Goal: Task Accomplishment & Management: Complete application form

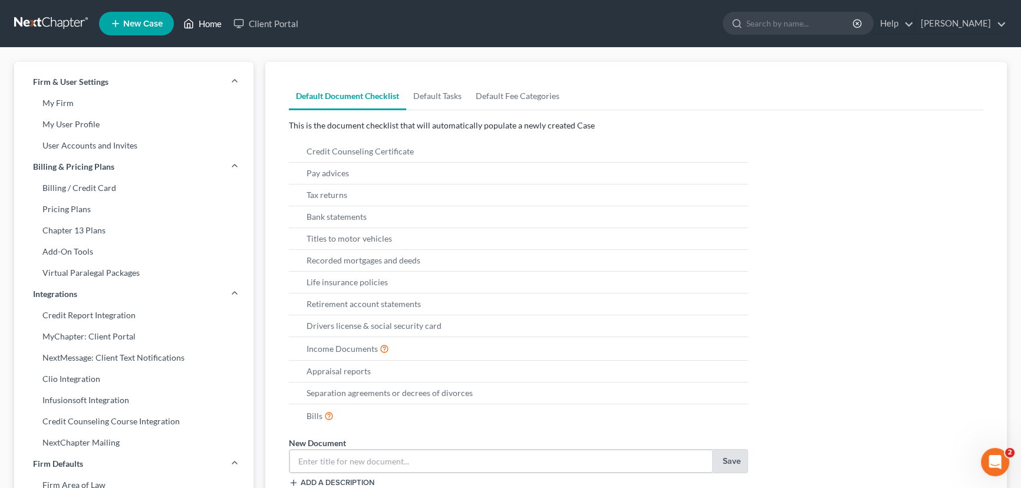
click at [208, 24] on link "Home" at bounding box center [202, 23] width 50 height 21
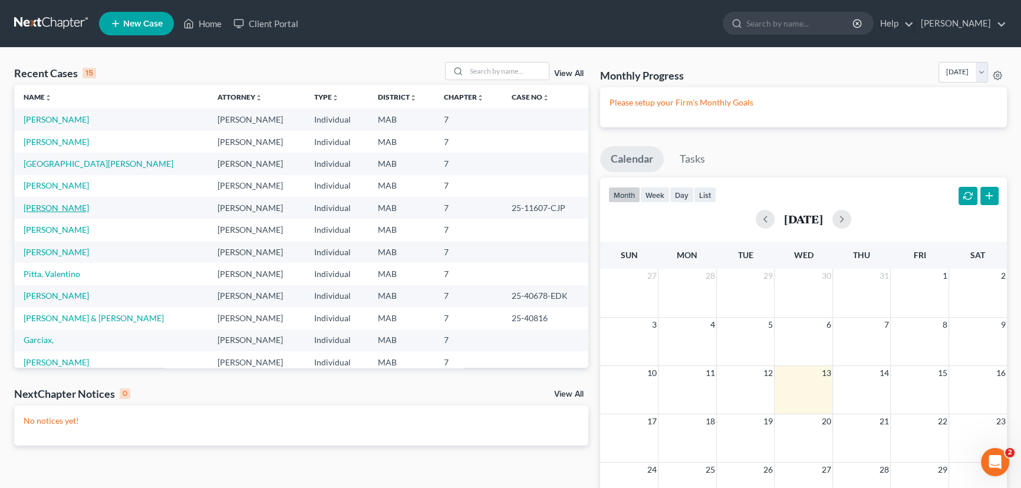
click at [35, 209] on link "[PERSON_NAME]" at bounding box center [56, 208] width 65 height 10
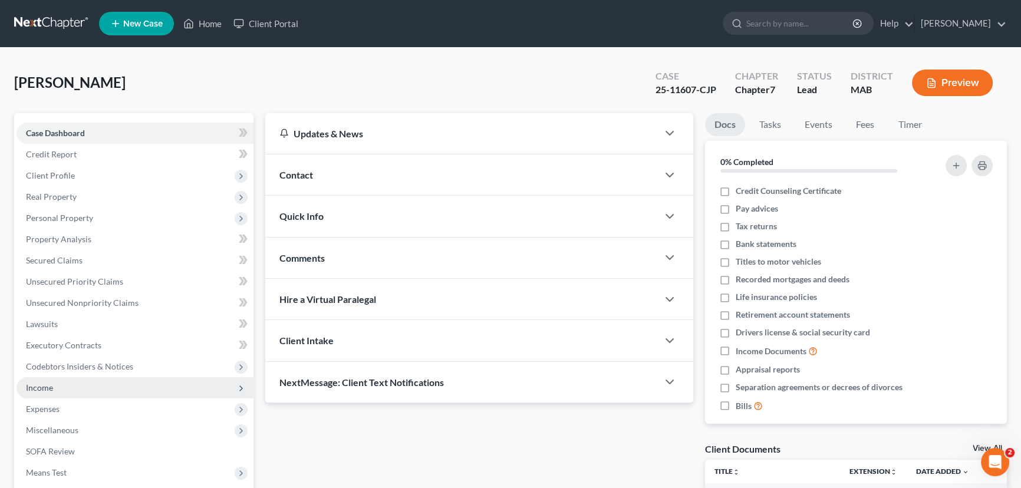
click at [42, 389] on span "Income" at bounding box center [39, 388] width 27 height 10
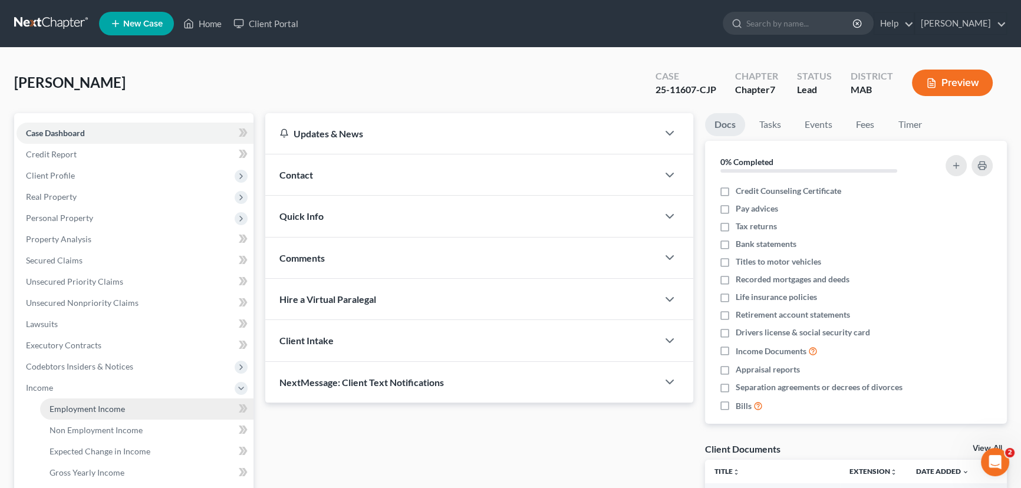
click at [92, 411] on span "Employment Income" at bounding box center [87, 409] width 75 height 10
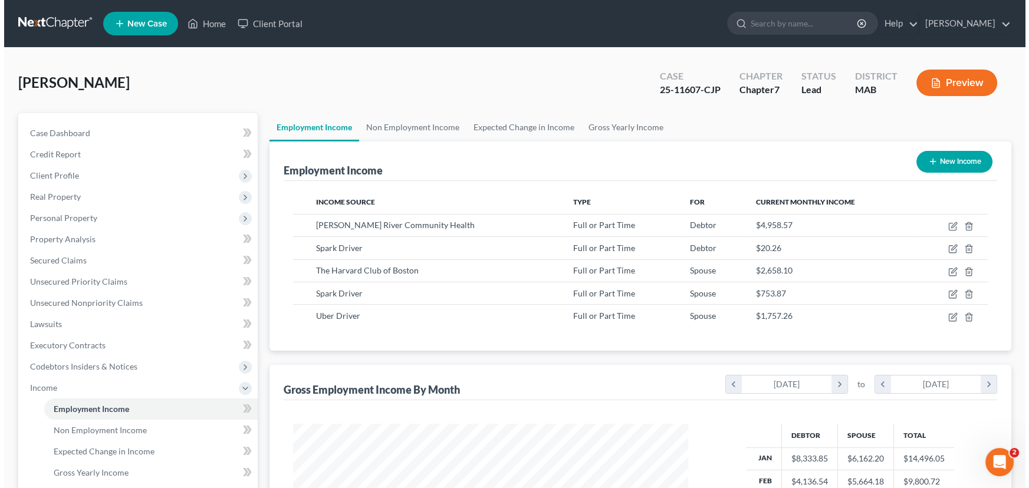
scroll to position [211, 419]
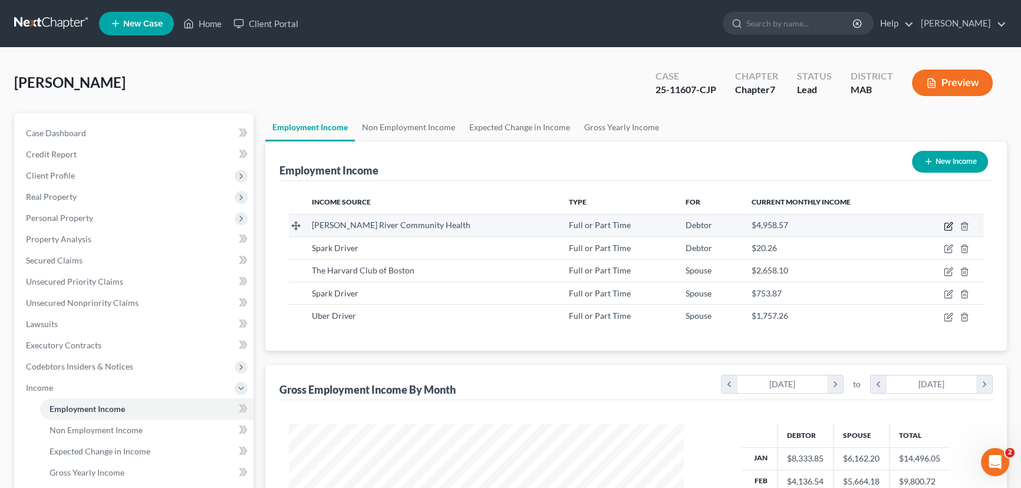
click at [946, 223] on icon "button" at bounding box center [948, 226] width 7 height 7
select select "0"
select select "22"
select select "2"
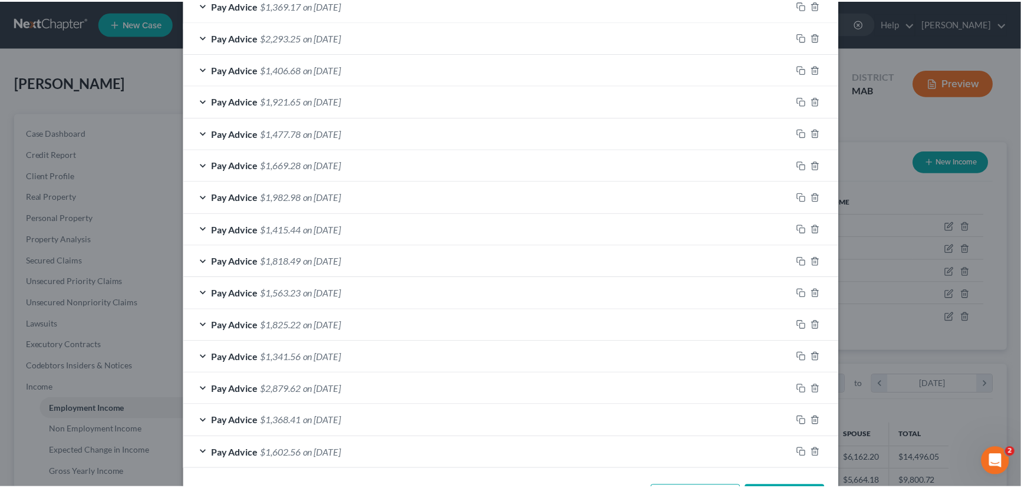
scroll to position [454, 0]
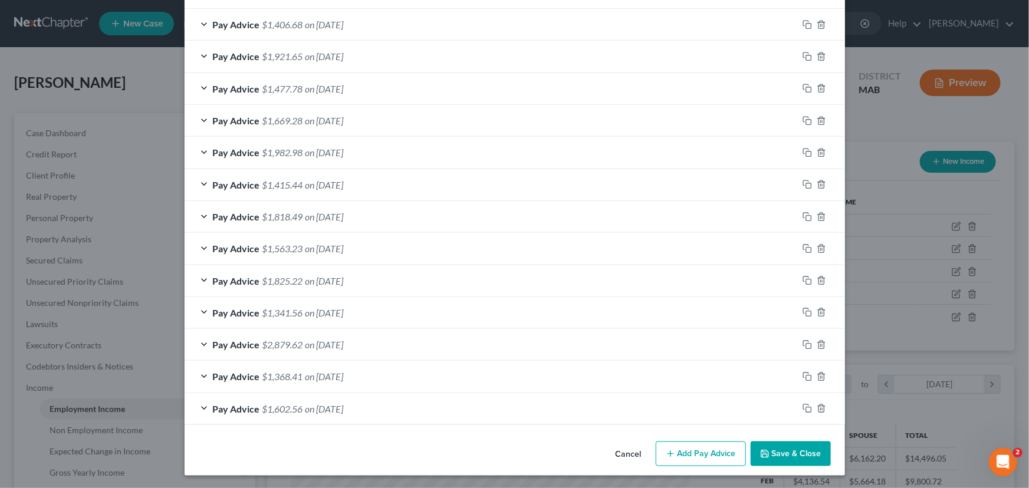
click at [629, 455] on button "Cancel" at bounding box center [628, 455] width 45 height 24
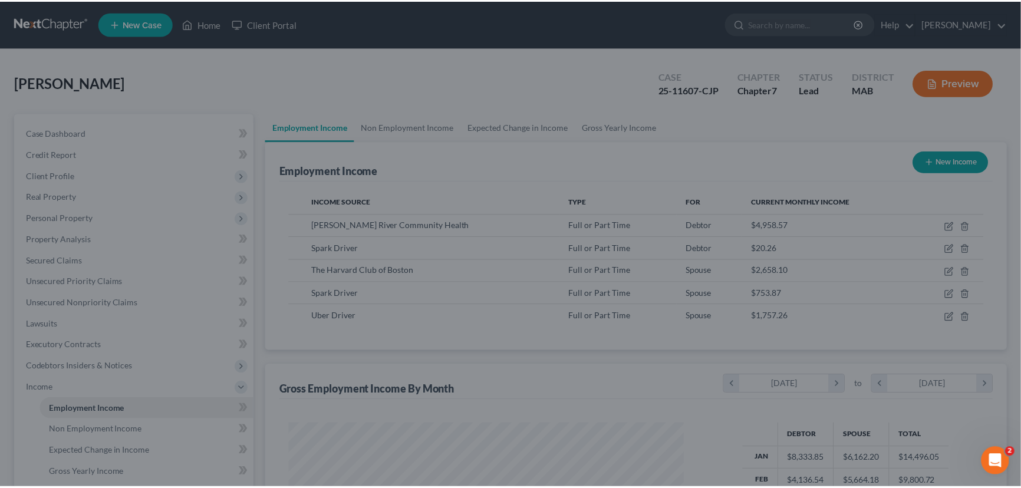
scroll to position [589412, 589204]
